Goal: Information Seeking & Learning: Learn about a topic

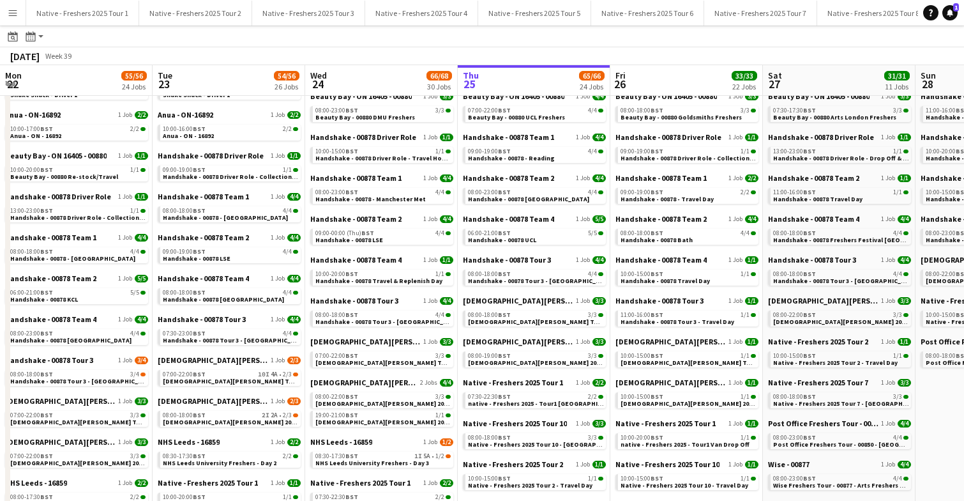
scroll to position [0, 305]
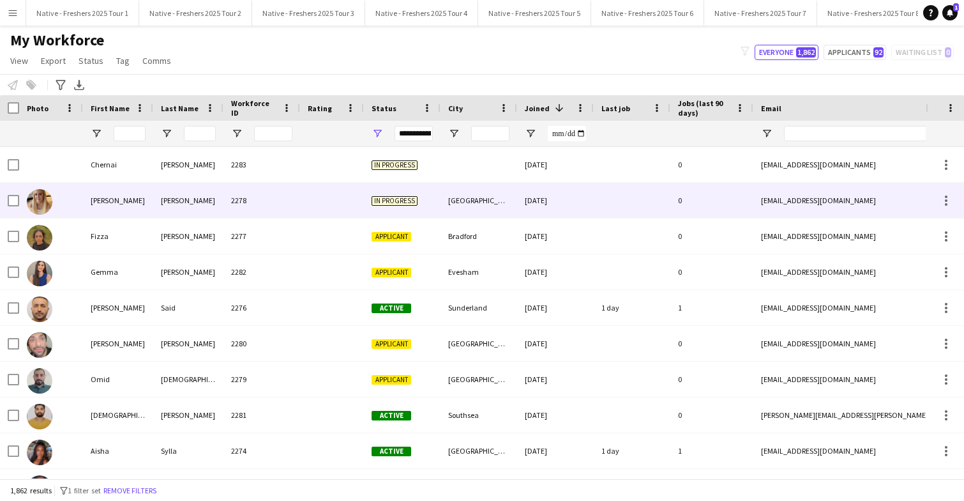
click at [301, 196] on div at bounding box center [332, 200] width 64 height 35
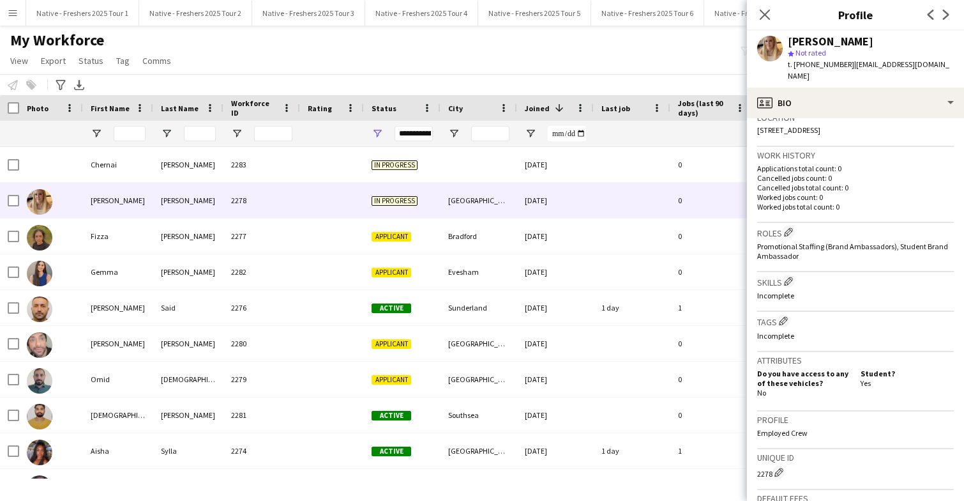
scroll to position [181, 0]
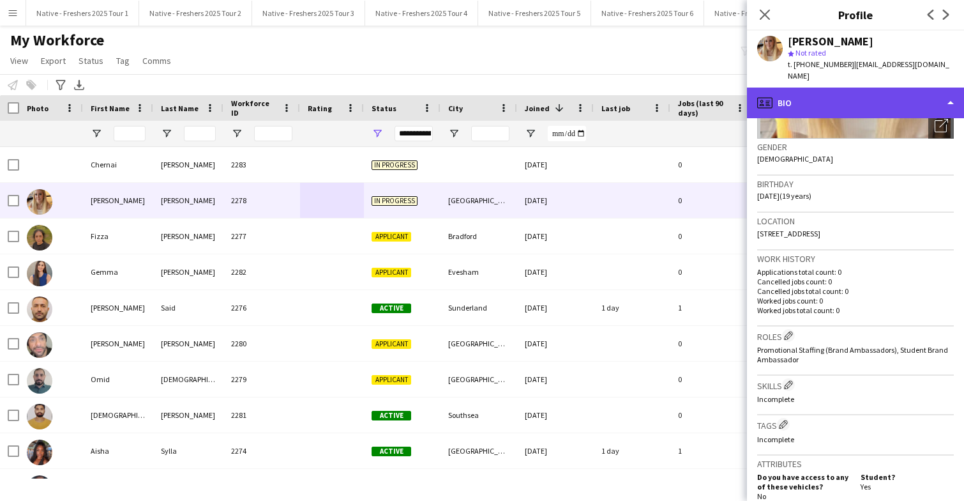
click at [869, 87] on div "profile Bio" at bounding box center [855, 102] width 217 height 31
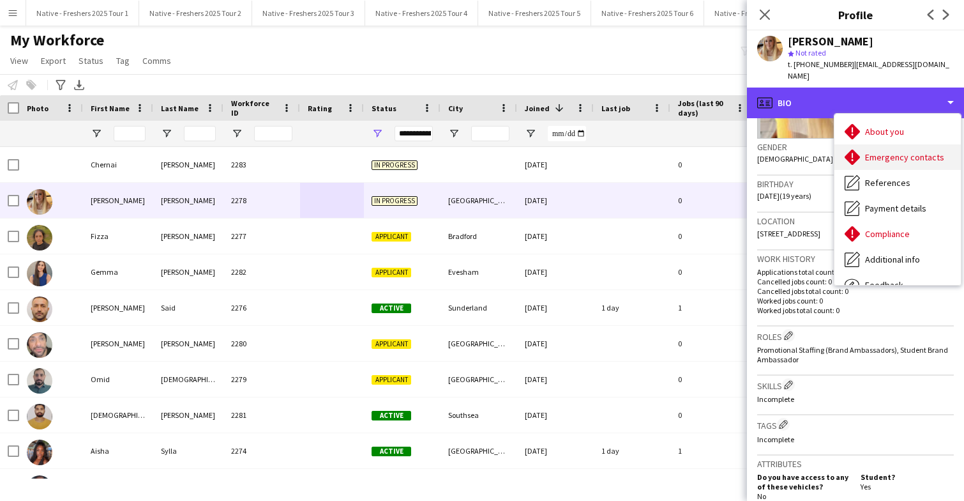
scroll to position [0, 0]
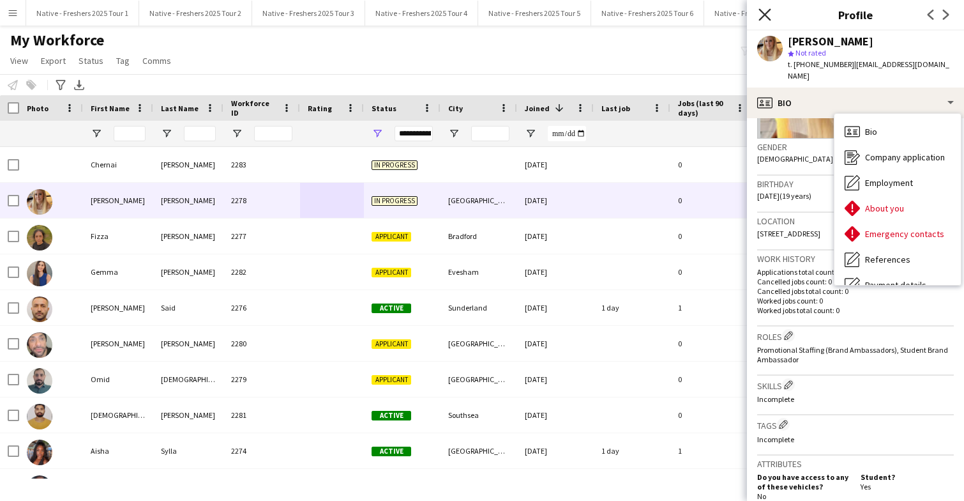
click at [766, 12] on icon "Close pop-in" at bounding box center [765, 14] width 12 height 12
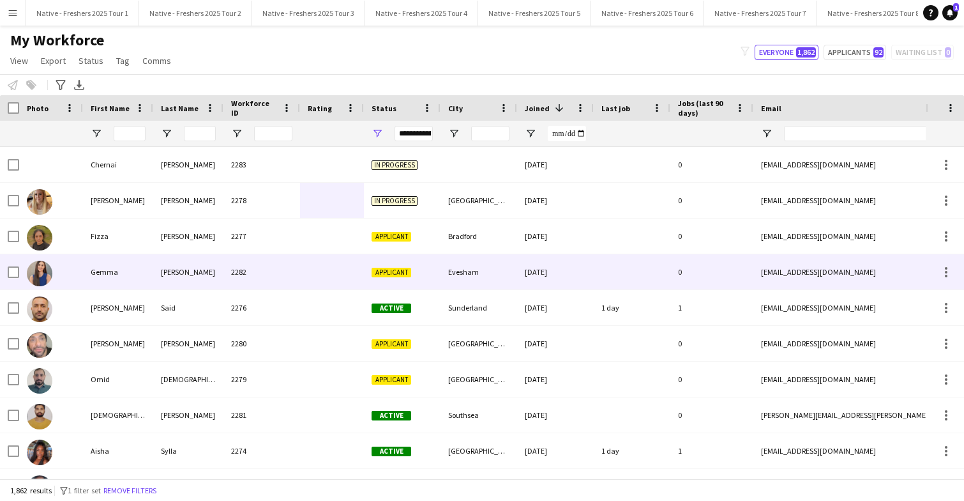
click at [308, 272] on div at bounding box center [332, 271] width 64 height 35
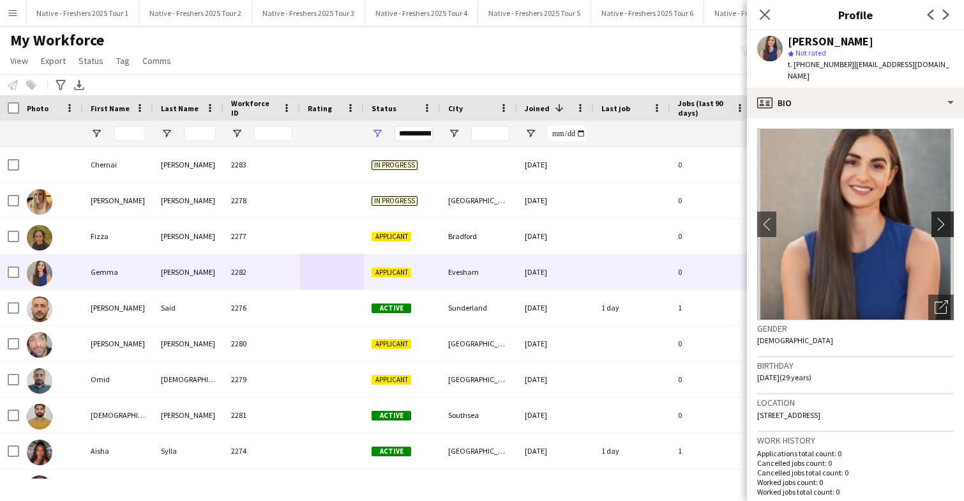
click at [940, 217] on app-icon "chevron-right" at bounding box center [945, 223] width 20 height 13
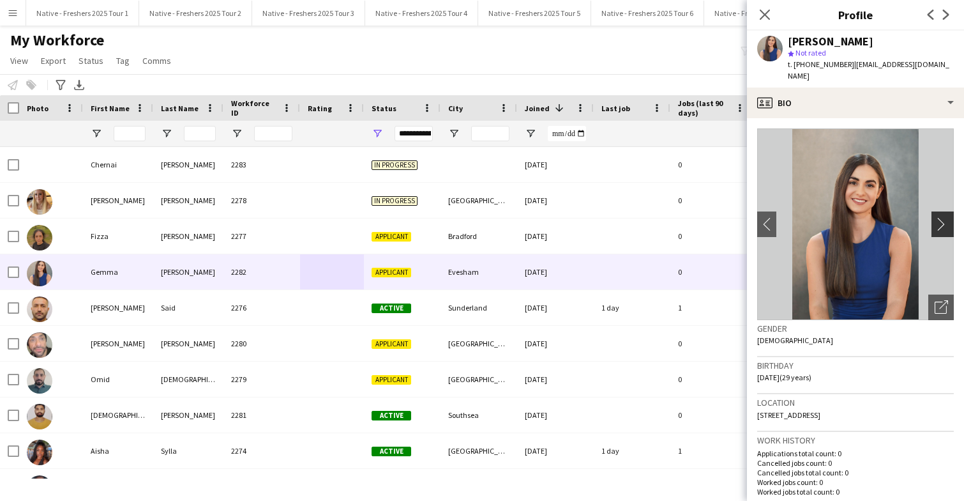
click at [940, 217] on app-icon "chevron-right" at bounding box center [945, 223] width 20 height 13
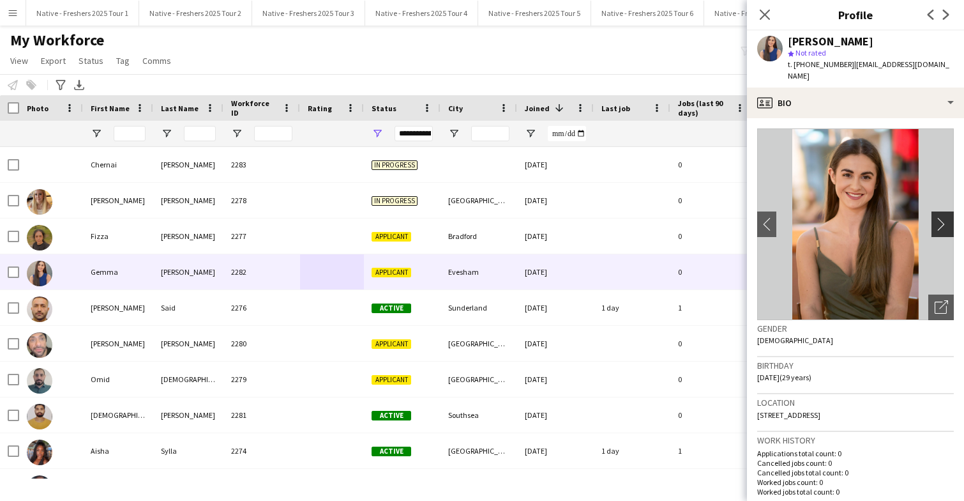
click at [940, 217] on app-icon "chevron-right" at bounding box center [945, 223] width 20 height 13
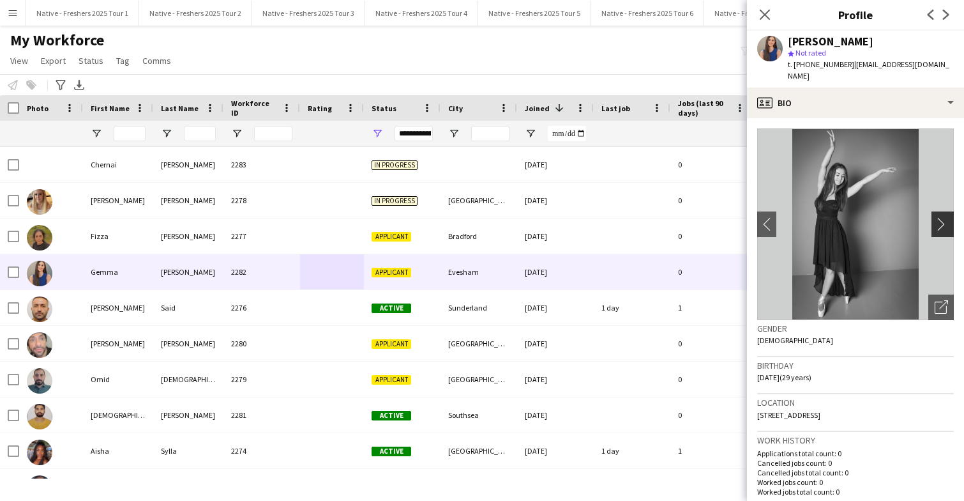
click at [940, 217] on app-icon "chevron-right" at bounding box center [945, 223] width 20 height 13
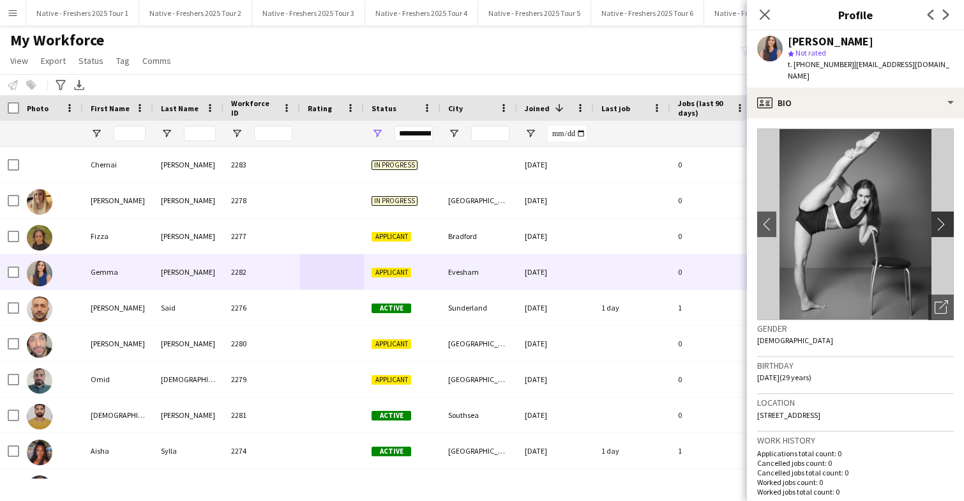
click at [944, 217] on app-icon "chevron-right" at bounding box center [945, 223] width 20 height 13
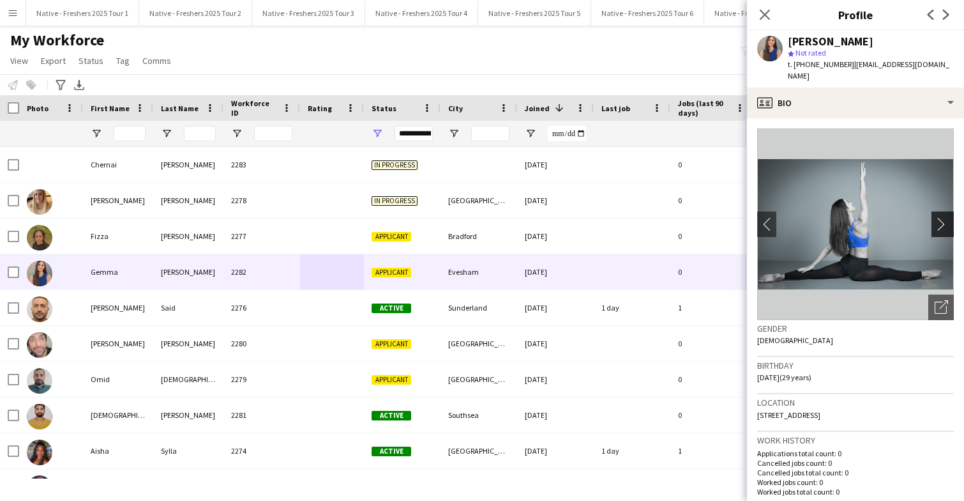
click at [944, 217] on app-icon "chevron-right" at bounding box center [945, 223] width 20 height 13
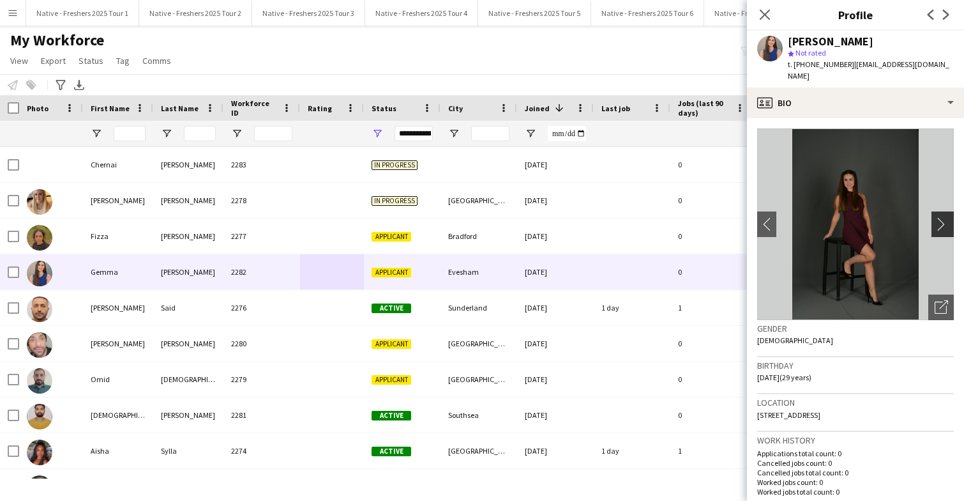
click at [944, 217] on app-icon "chevron-right" at bounding box center [945, 223] width 20 height 13
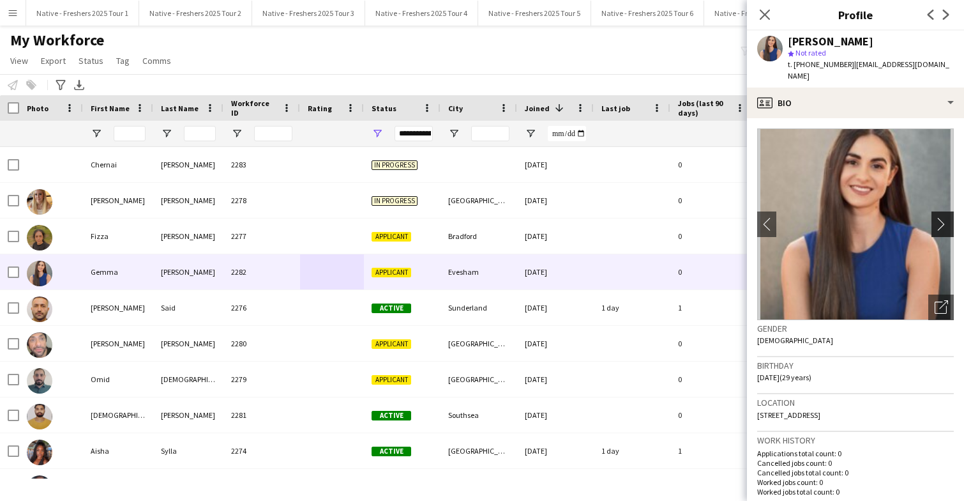
click at [944, 217] on app-icon "chevron-right" at bounding box center [945, 223] width 20 height 13
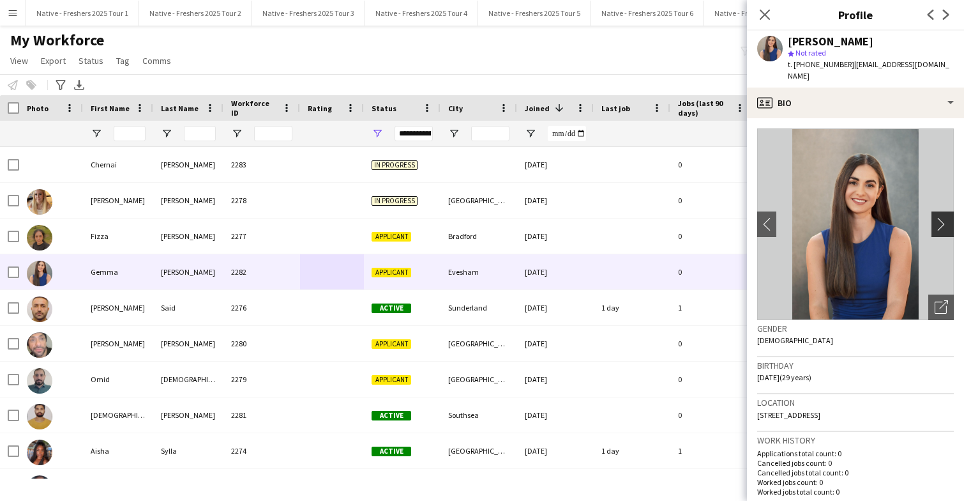
click at [944, 217] on app-icon "chevron-right" at bounding box center [945, 223] width 20 height 13
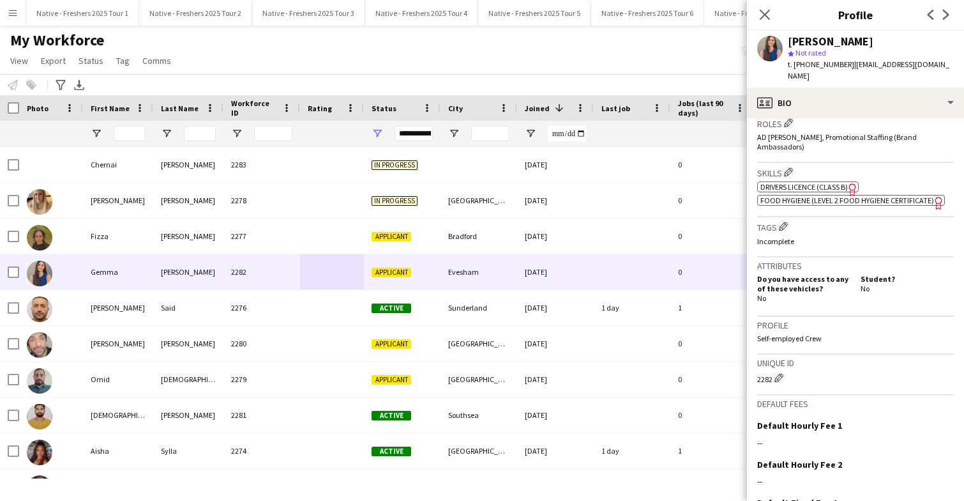
scroll to position [395, 0]
click at [866, 370] on div "2282 Edit crew unique ID" at bounding box center [855, 376] width 197 height 13
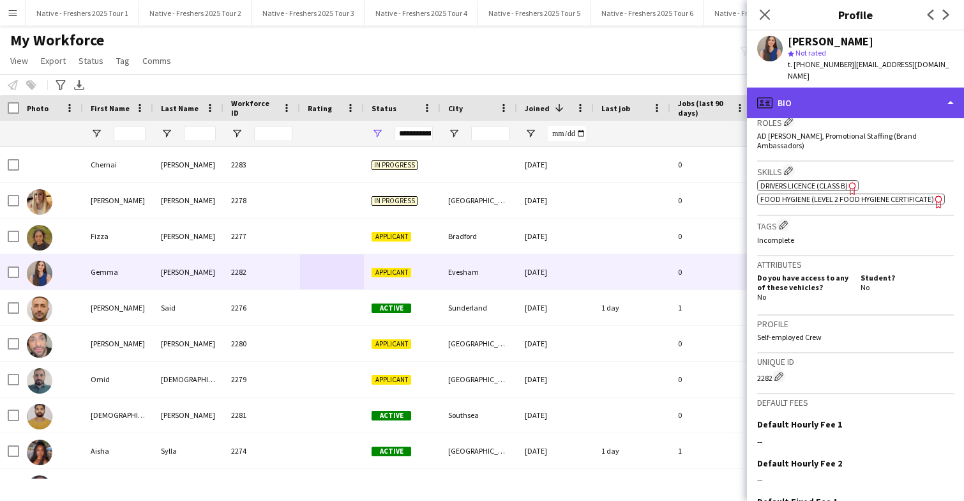
click at [887, 98] on div "profile Bio" at bounding box center [855, 102] width 217 height 31
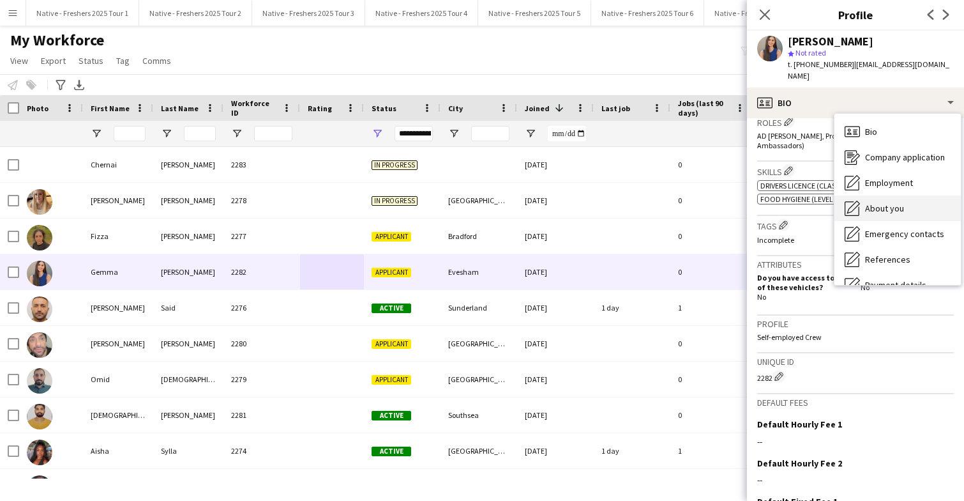
click at [891, 202] on span "About you" at bounding box center [884, 207] width 39 height 11
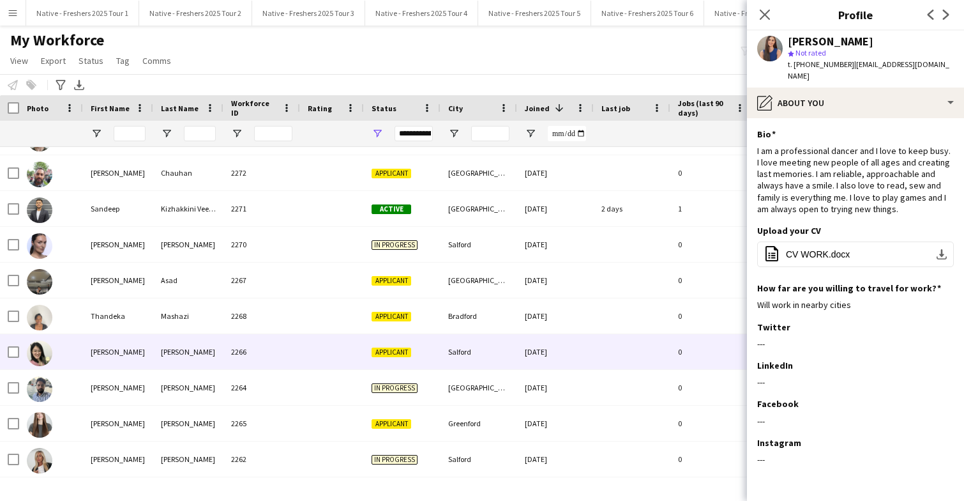
scroll to position [427, 0]
